Goal: Transaction & Acquisition: Purchase product/service

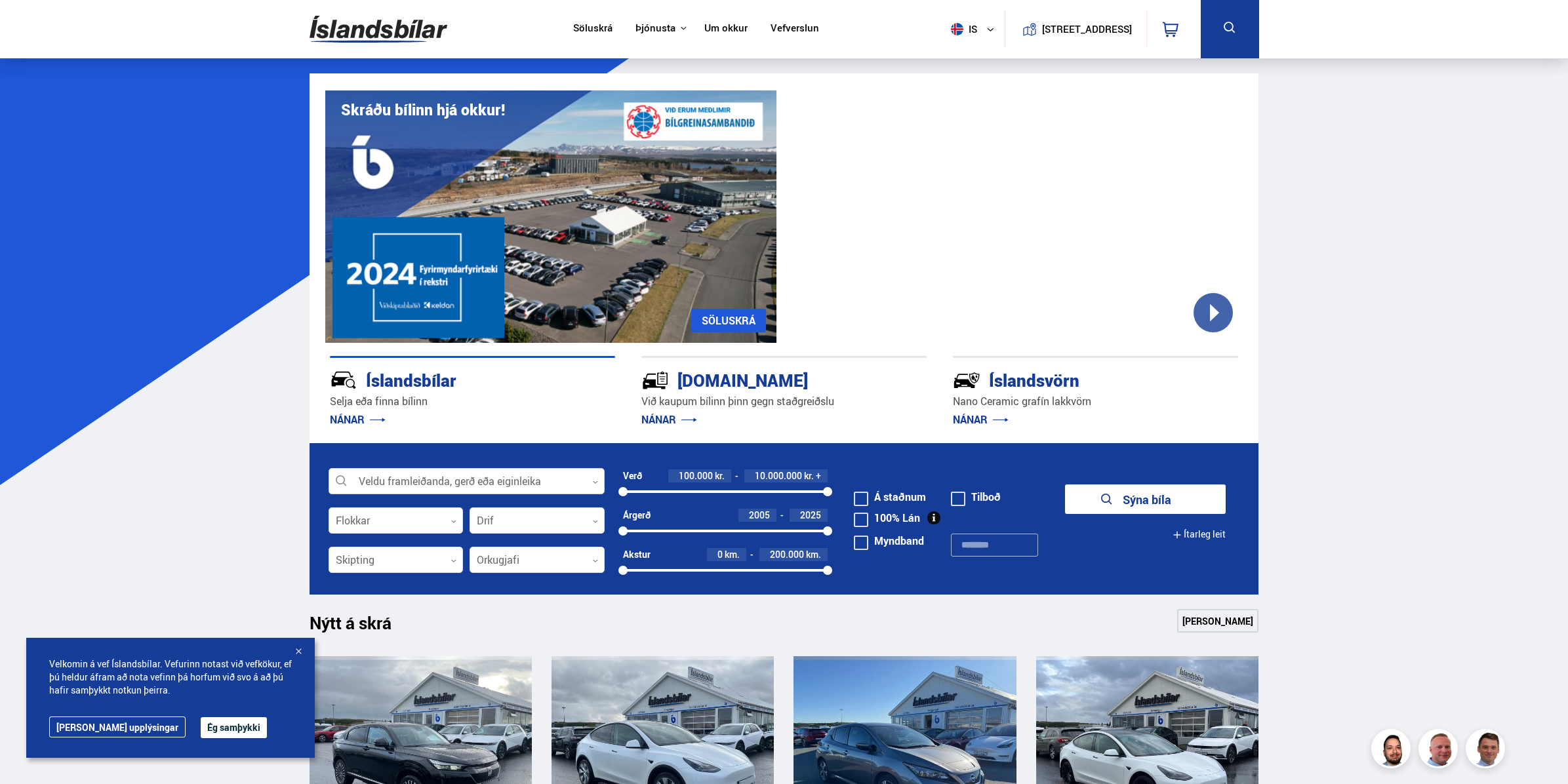
click at [415, 480] on div at bounding box center [467, 482] width 276 height 26
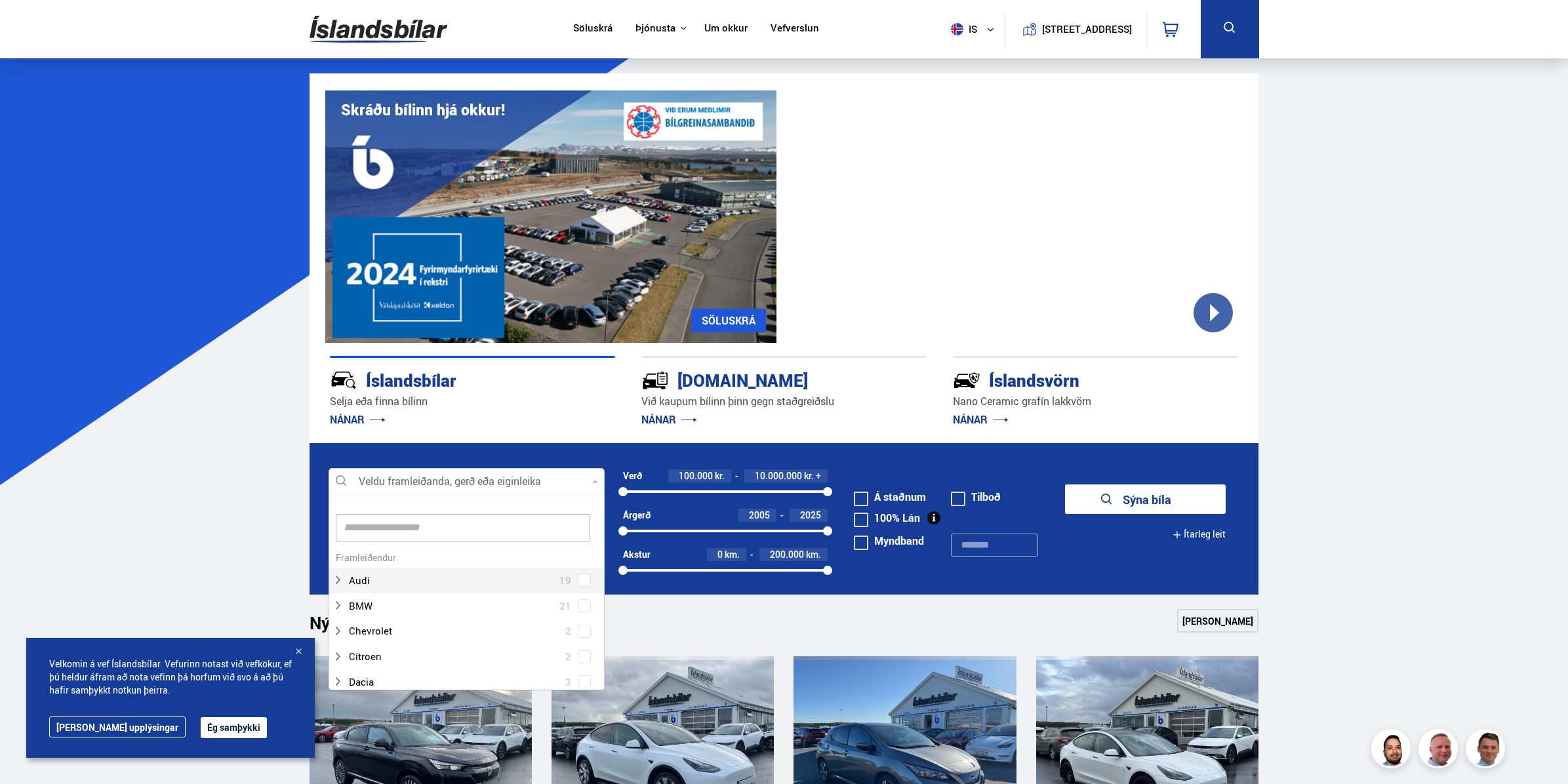
scroll to position [196, 272]
type input "*****"
click at [1065, 485] on button "Sýna bíla" at bounding box center [1145, 499] width 161 height 29
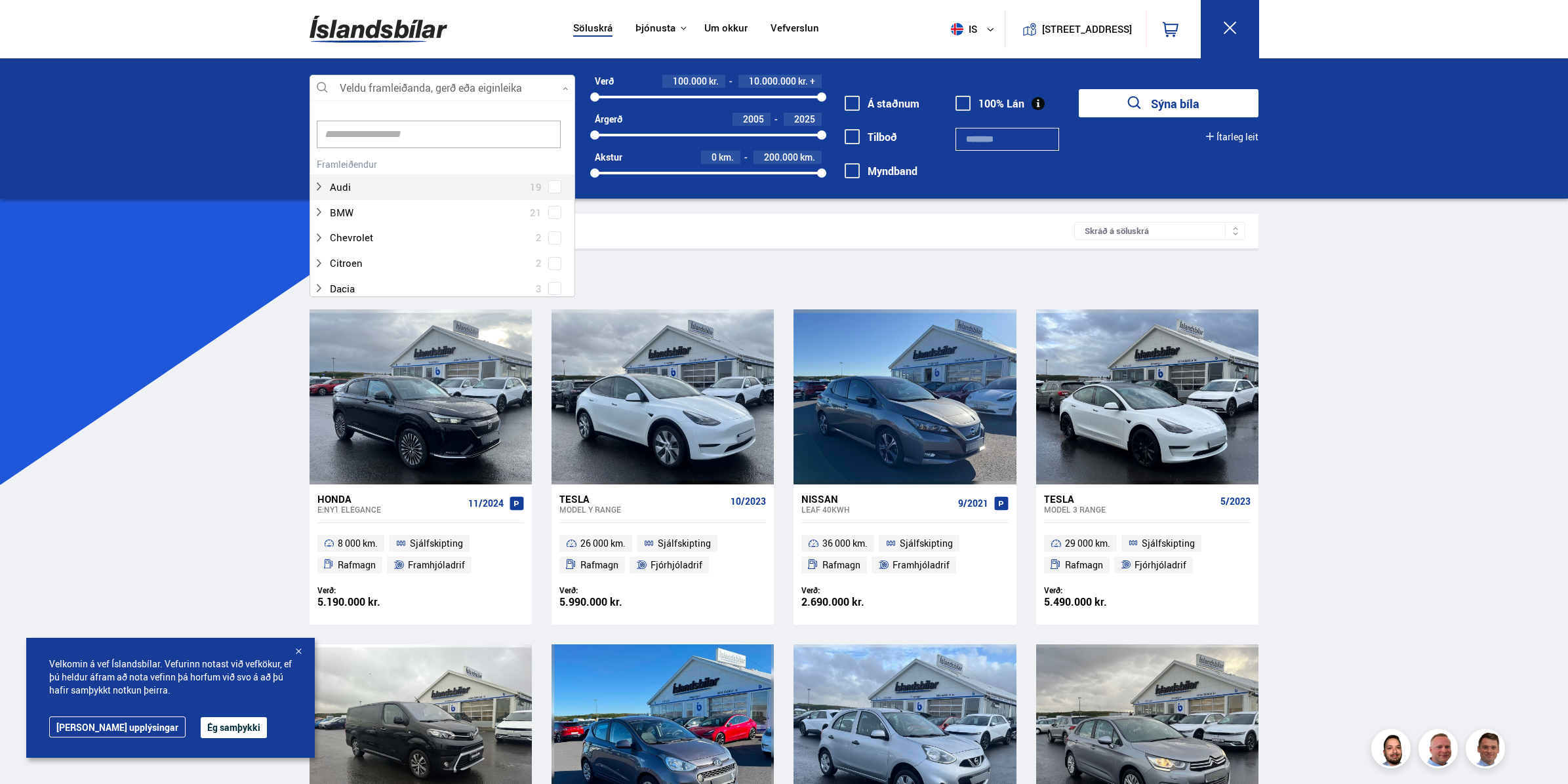
click at [374, 95] on div at bounding box center [442, 88] width 265 height 26
click at [370, 214] on div at bounding box center [455, 212] width 231 height 19
click at [551, 211] on div "Tesla 28 Tesla Model 3 13 Tesla Model S 1 Tesla Model X 5 Tesla Model Y 9" at bounding box center [442, 228] width 265 height 147
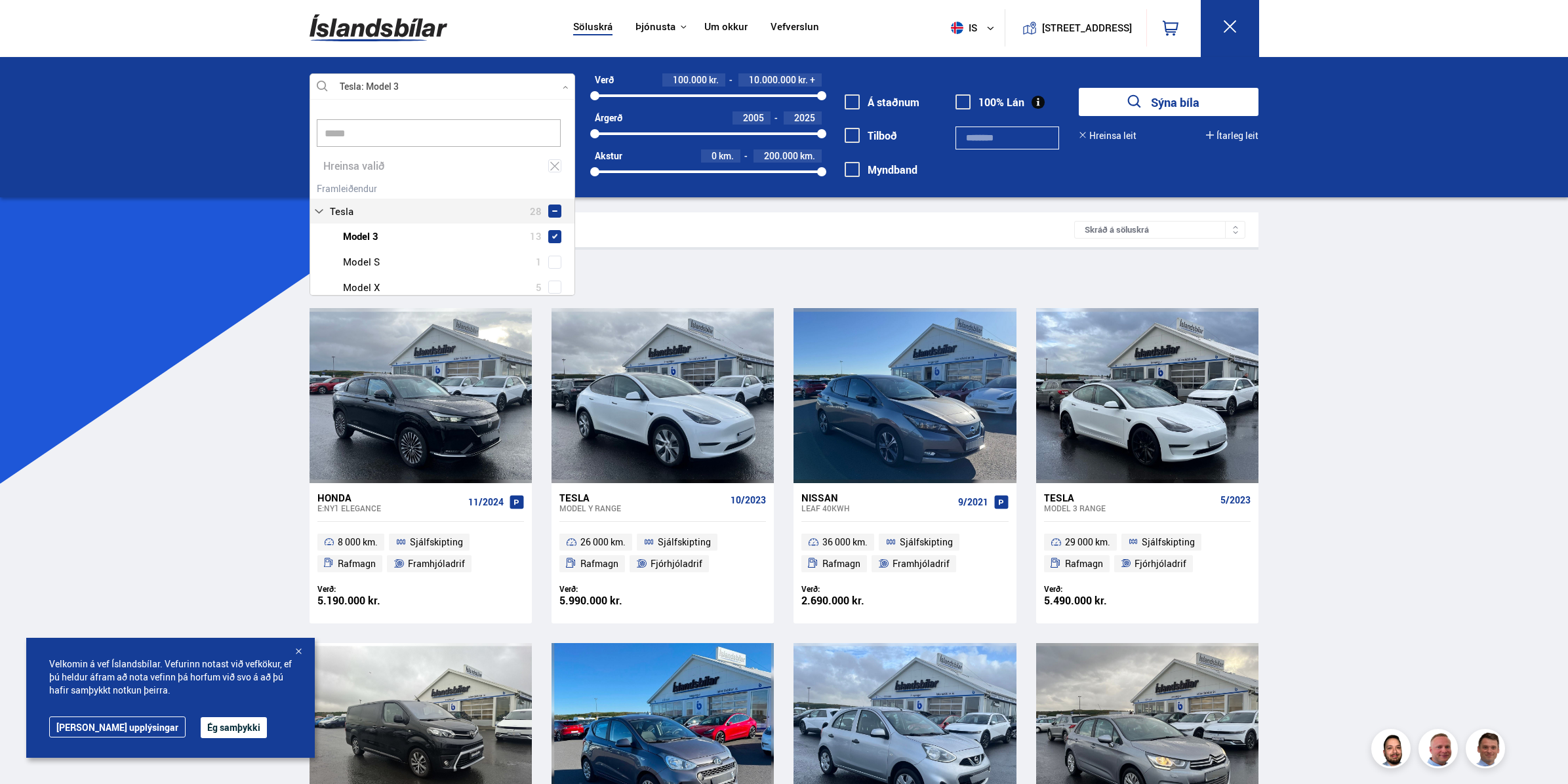
type input "*****"
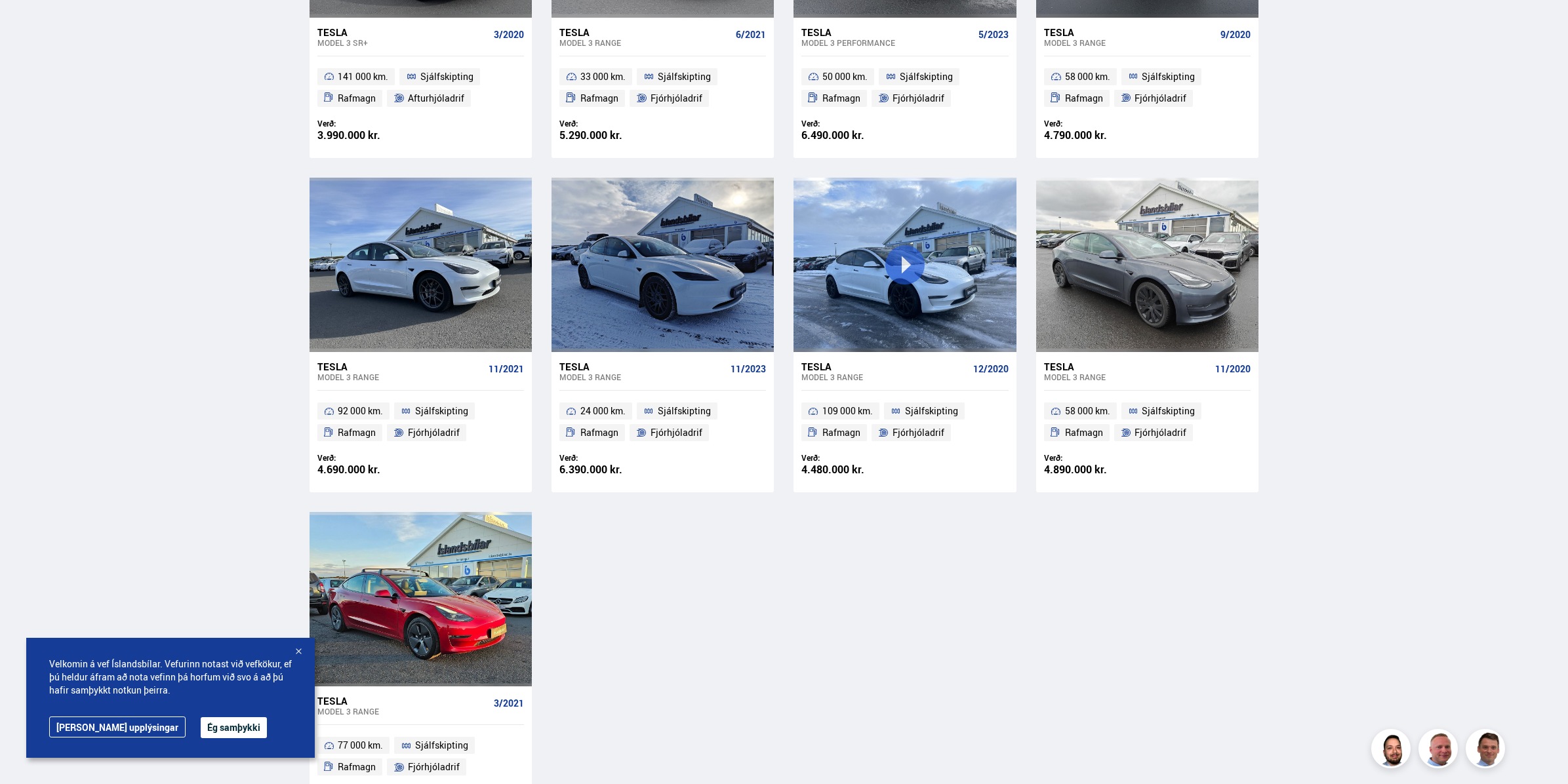
scroll to position [795, 0]
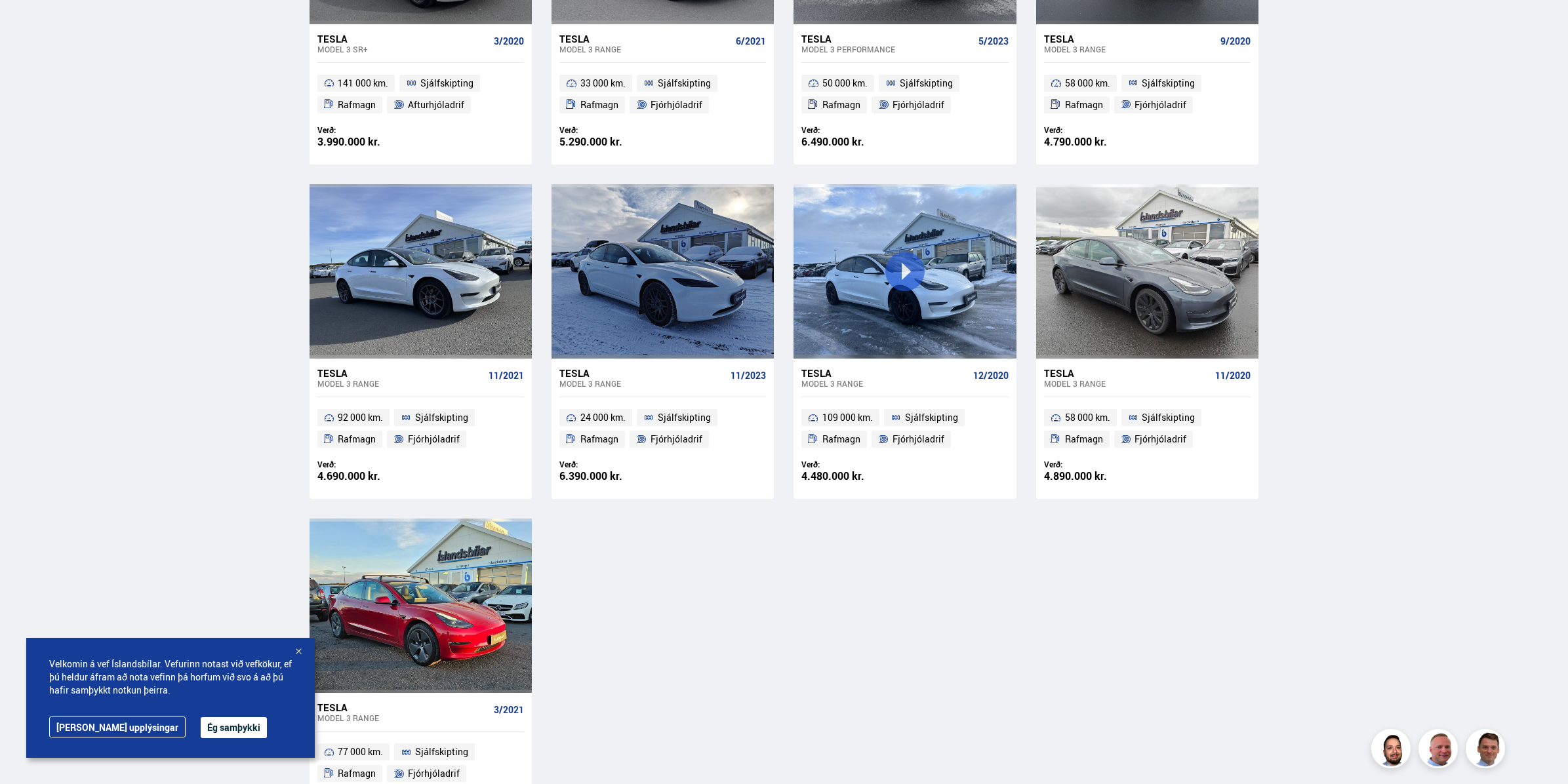
click at [200, 724] on button "Ég samþykki" at bounding box center [234, 728] width 67 height 21
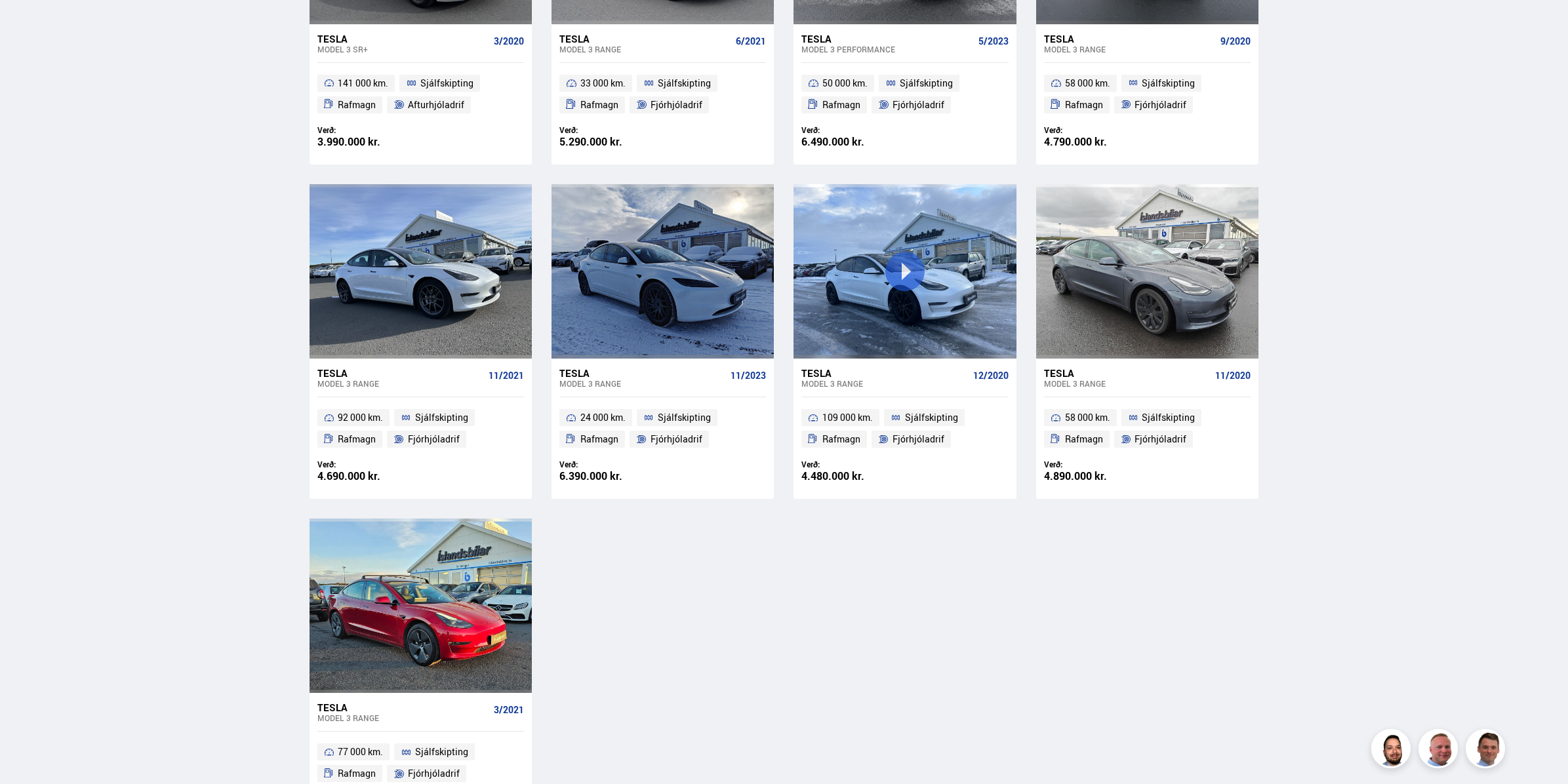
scroll to position [789, 0]
